Goal: Find specific page/section: Find specific page/section

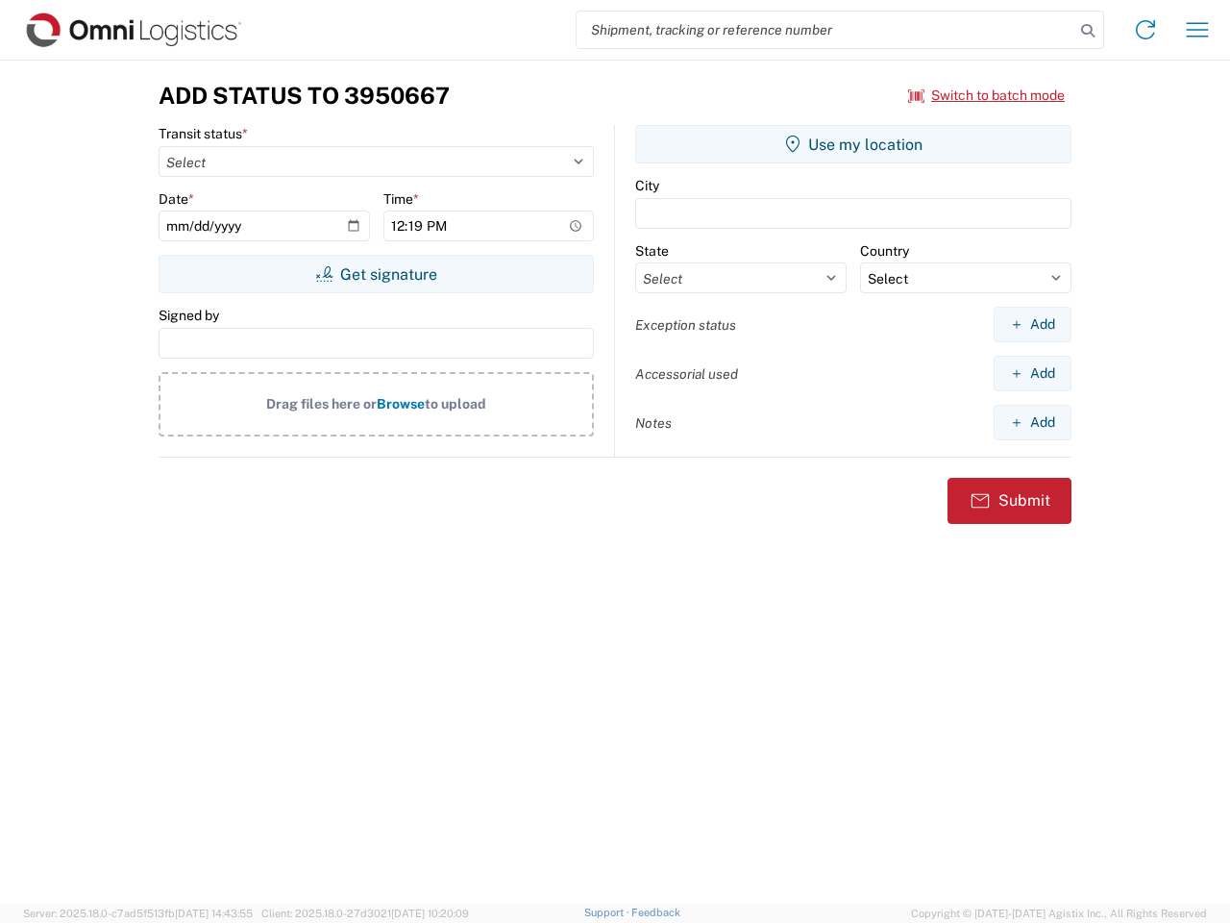
click at [826, 30] on input "search" at bounding box center [826, 30] width 498 height 37
click at [1088, 31] on icon at bounding box center [1088, 30] width 27 height 27
click at [1146, 30] on icon at bounding box center [1145, 29] width 31 height 31
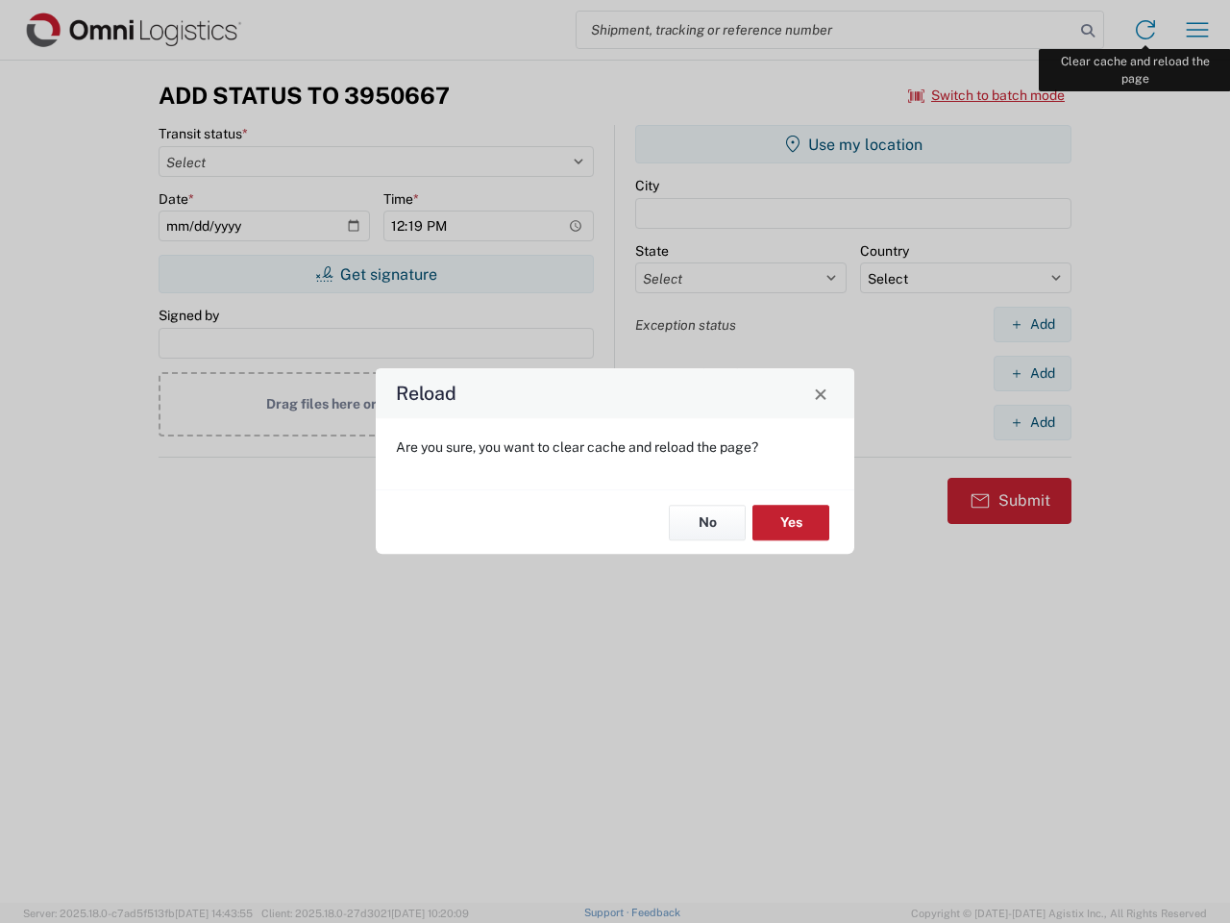
click at [1198, 30] on div "Reload Are you sure, you want to clear cache and reload the page? No Yes" at bounding box center [615, 461] width 1230 height 923
click at [987, 95] on div "Reload Are you sure, you want to clear cache and reload the page? No Yes" at bounding box center [615, 461] width 1230 height 923
click at [376, 274] on div "Reload Are you sure, you want to clear cache and reload the page? No Yes" at bounding box center [615, 461] width 1230 height 923
click at [853, 144] on div "Reload Are you sure, you want to clear cache and reload the page? No Yes" at bounding box center [615, 461] width 1230 height 923
click at [1032, 324] on div "Reload Are you sure, you want to clear cache and reload the page? No Yes" at bounding box center [615, 461] width 1230 height 923
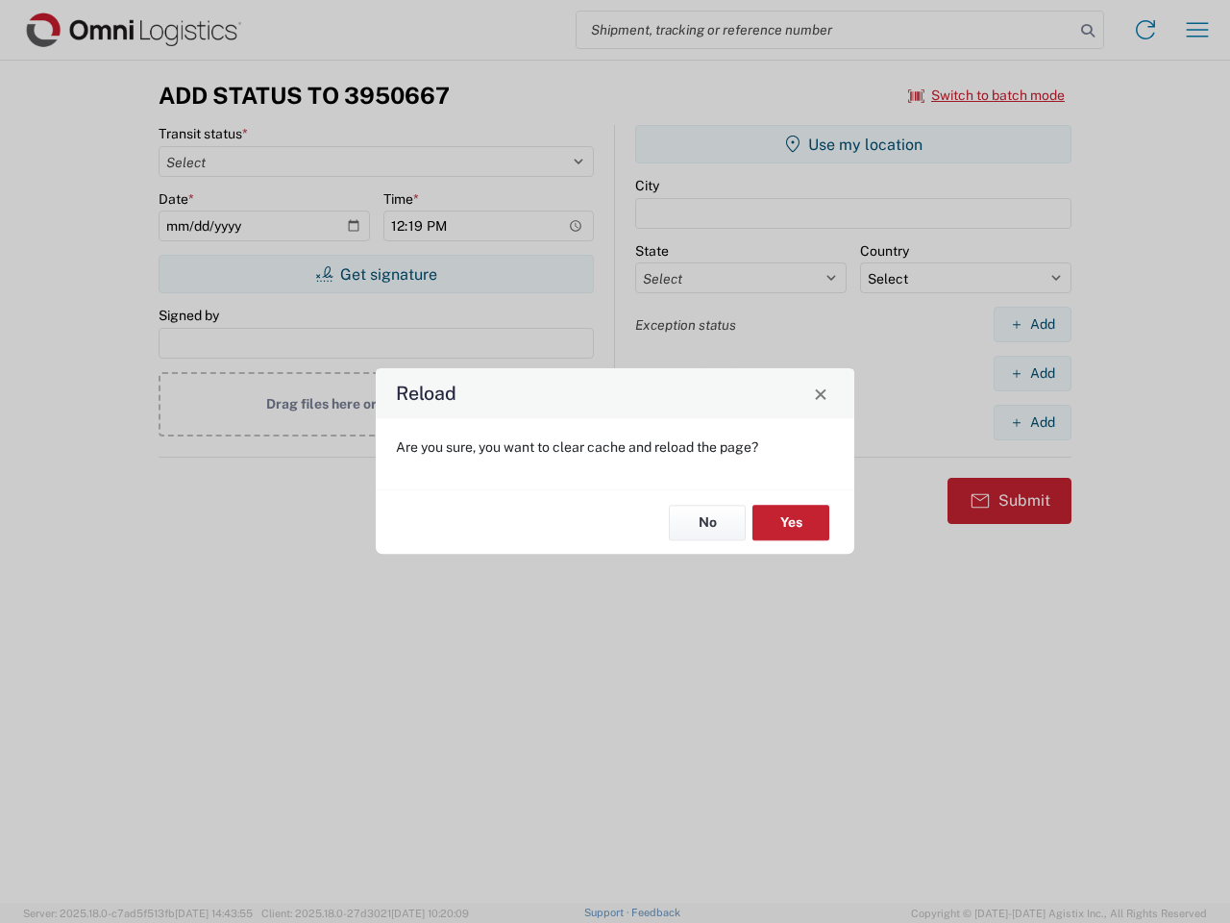
click at [1032, 373] on div "Reload Are you sure, you want to clear cache and reload the page? No Yes" at bounding box center [615, 461] width 1230 height 923
click at [1032, 422] on div "Reload Are you sure, you want to clear cache and reload the page? No Yes" at bounding box center [615, 461] width 1230 height 923
